Goal: Obtain resource: Obtain resource

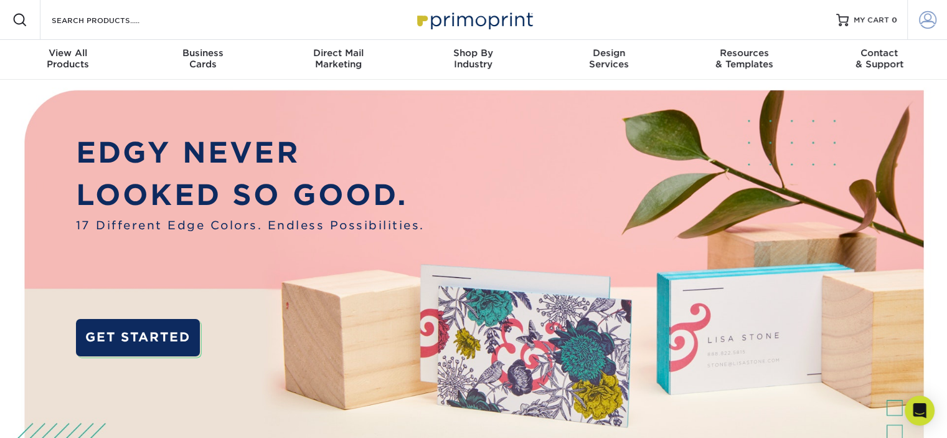
click at [925, 21] on span at bounding box center [927, 19] width 17 height 17
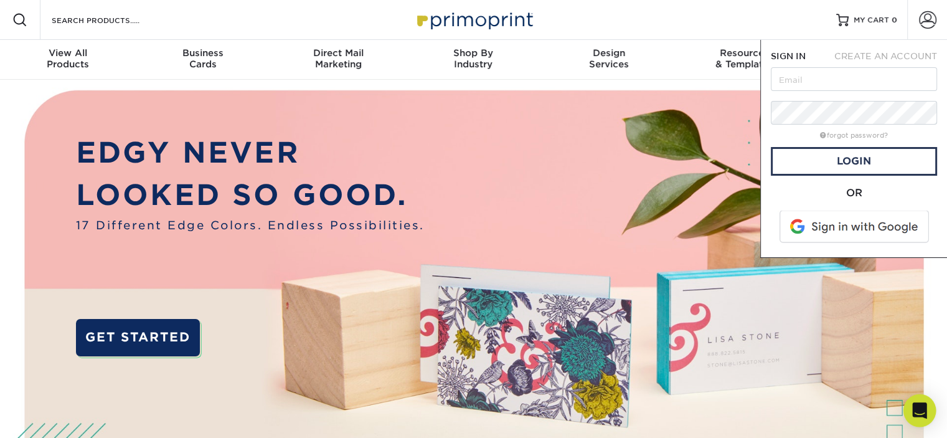
click at [922, 405] on icon "Open Intercom Messenger" at bounding box center [920, 410] width 14 height 16
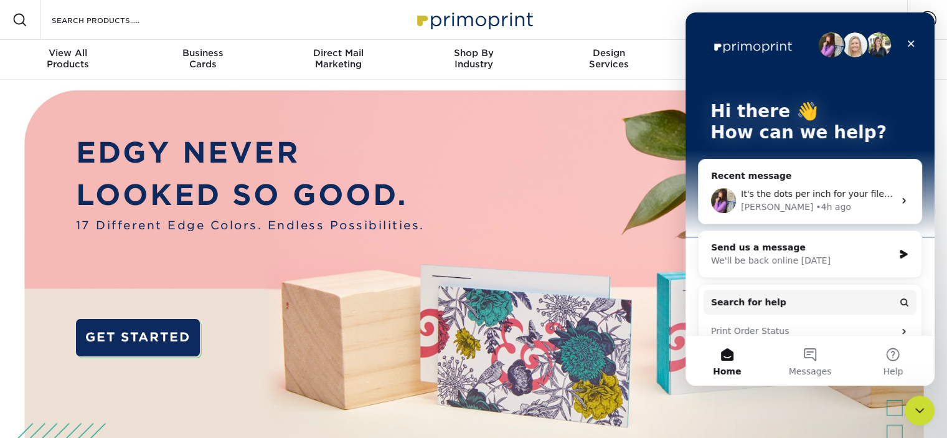
click at [821, 206] on div "Erica • 4h ago" at bounding box center [817, 207] width 153 height 13
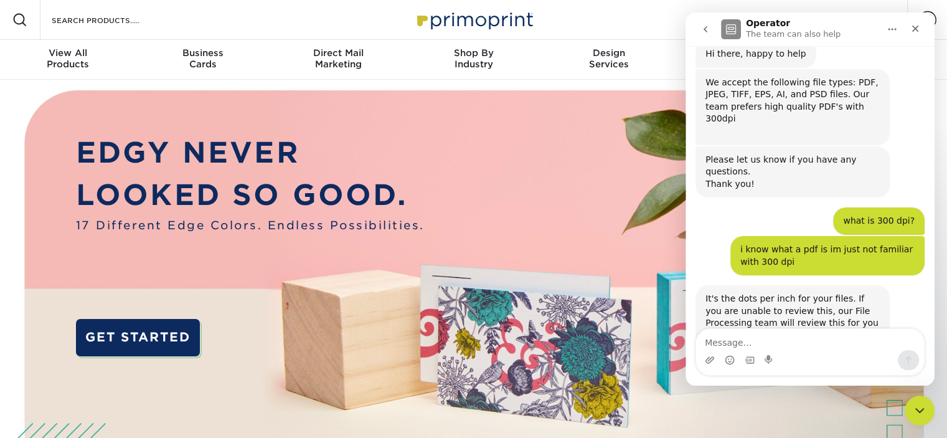
scroll to position [1970, 0]
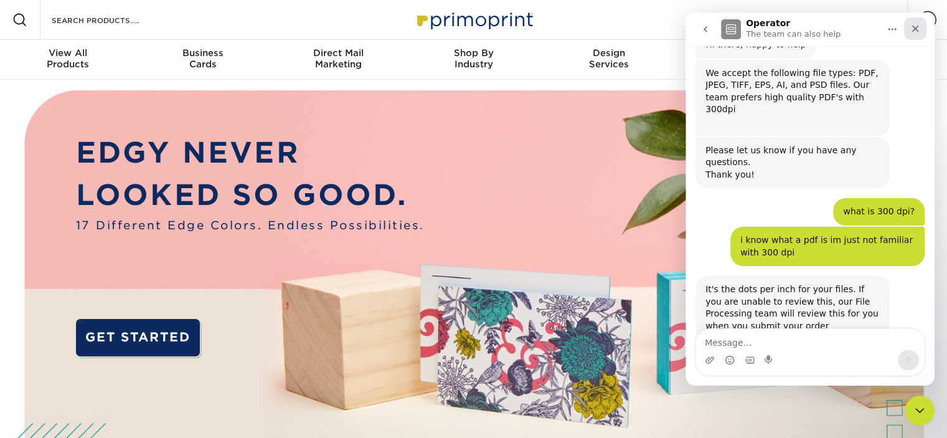
click at [915, 26] on icon "Close" at bounding box center [916, 29] width 10 height 10
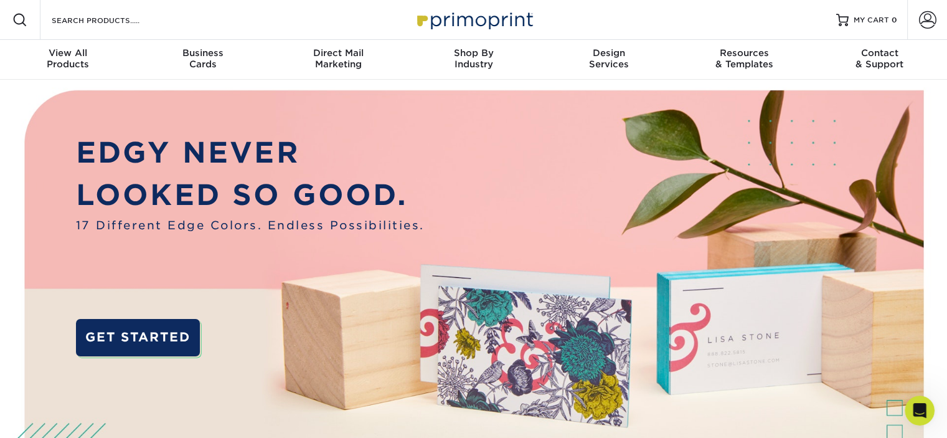
scroll to position [0, 0]
click at [167, 22] on div "Resources Menu Search Products Account SIGN IN CREATE AN ACCOUNT forgot passwor…" at bounding box center [473, 19] width 947 height 40
click at [61, 22] on input "Search Products" at bounding box center [110, 19] width 121 height 15
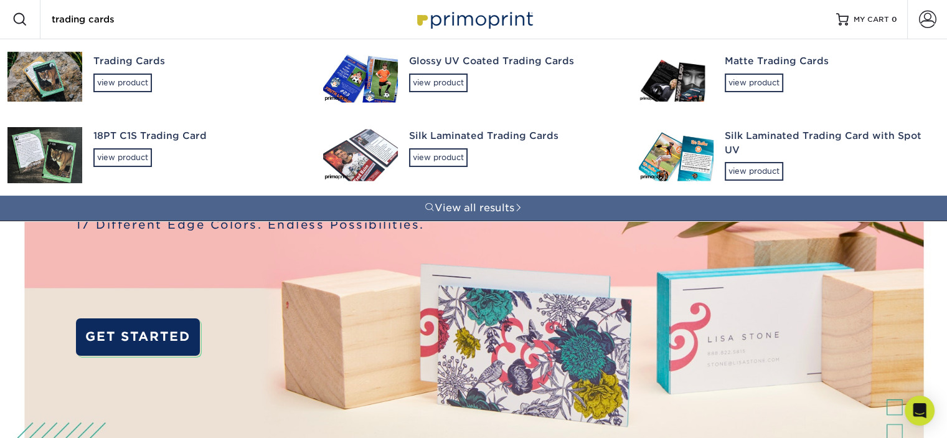
type input "trading cards"
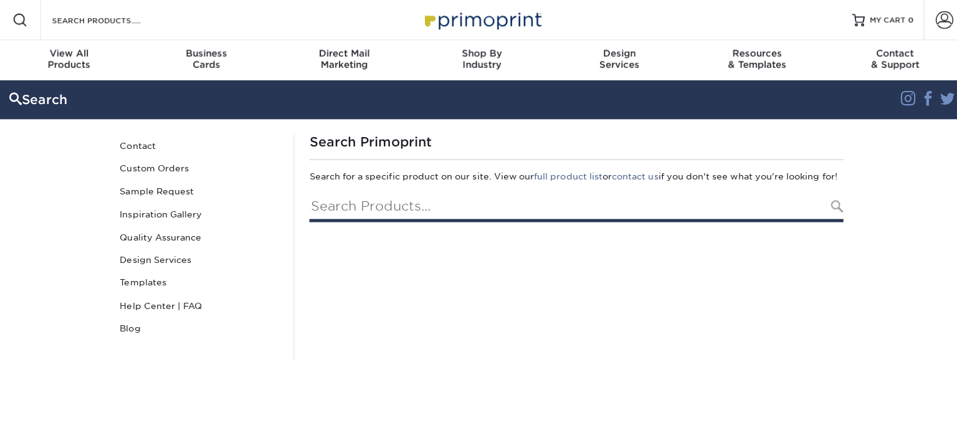
type input "trading cards"
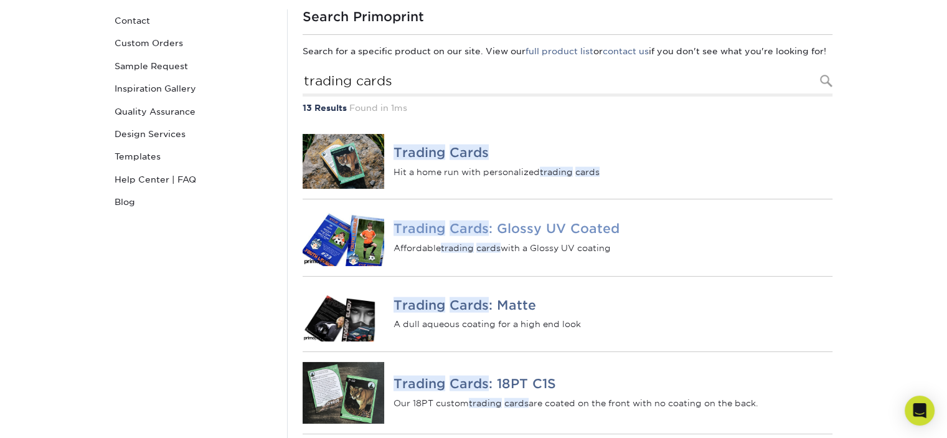
scroll to position [123, 0]
click at [157, 65] on link "Sample Request" at bounding box center [194, 66] width 168 height 22
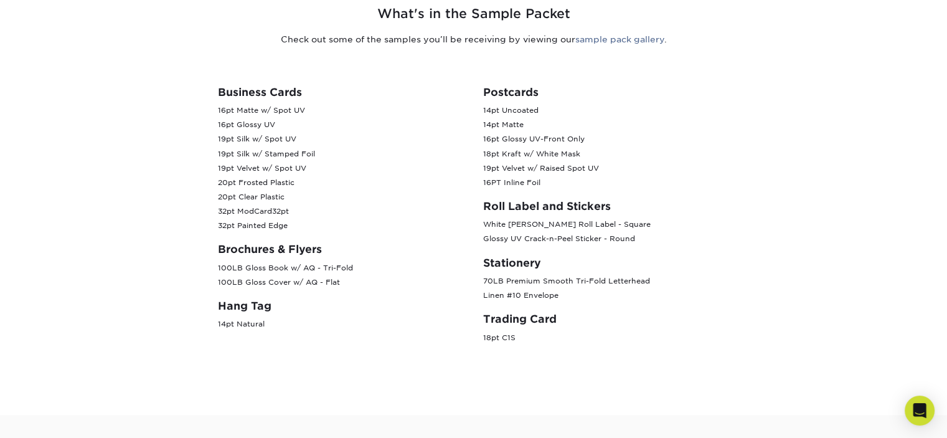
scroll to position [525, 0]
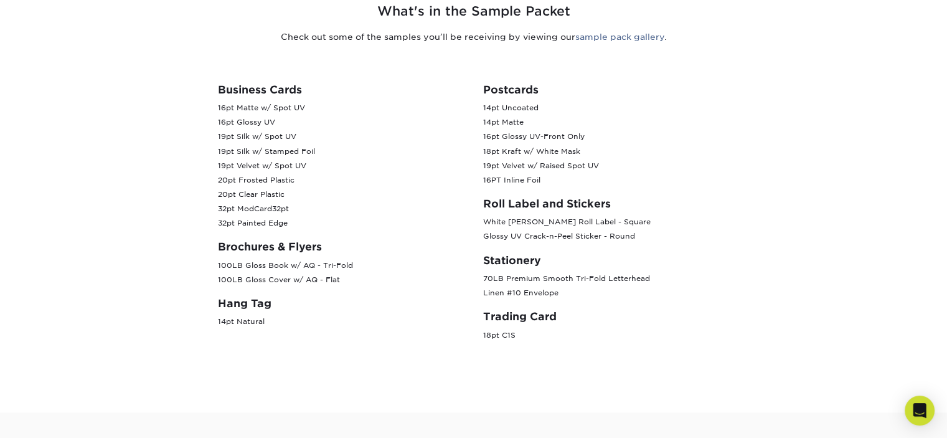
click at [500, 315] on h3 "Trading Card" at bounding box center [606, 316] width 247 height 12
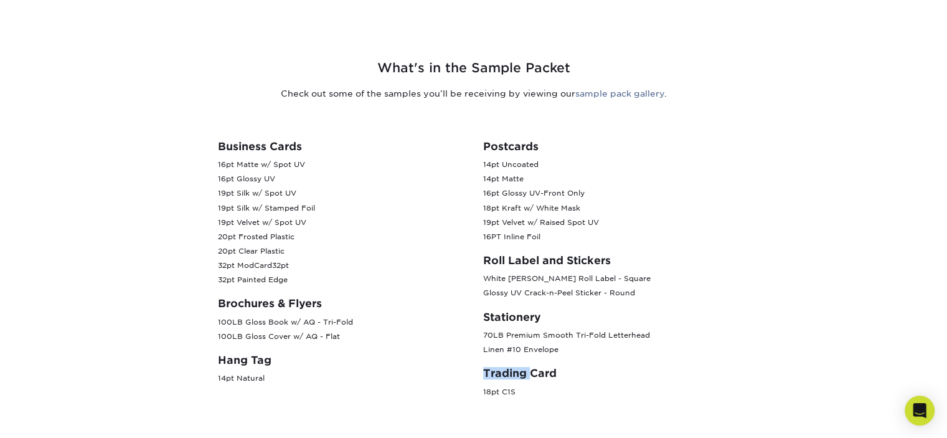
scroll to position [468, 0]
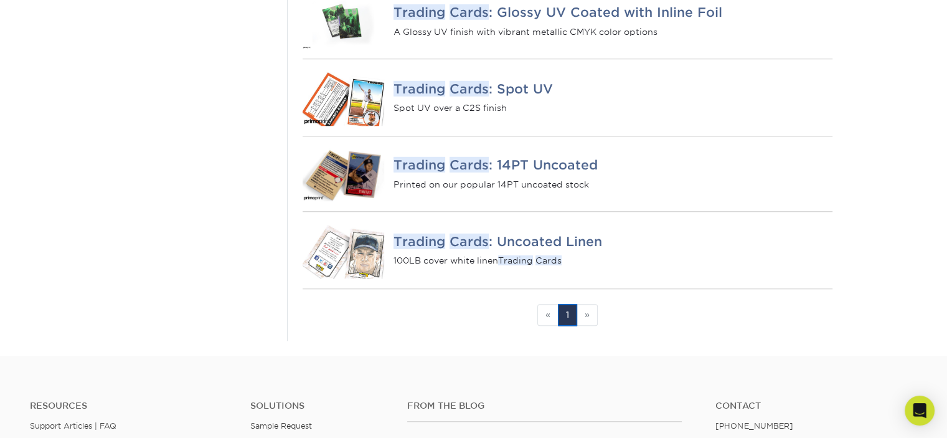
click at [403, 316] on div "« Previous 1 » Next" at bounding box center [568, 315] width 530 height 22
